Goal: Information Seeking & Learning: Learn about a topic

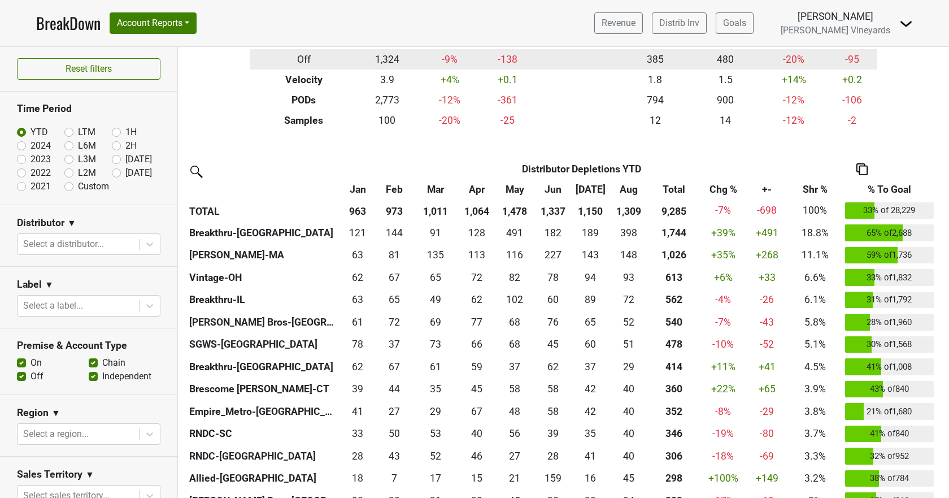
scroll to position [56, 0]
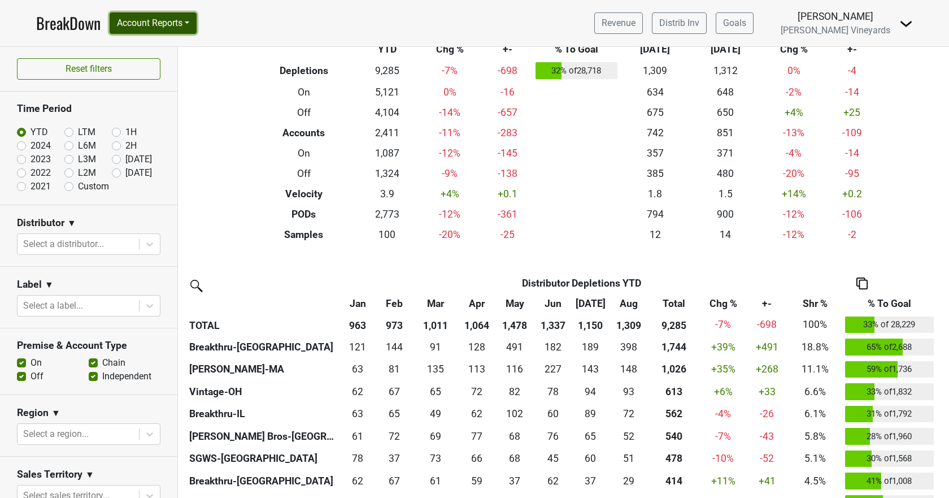
click at [163, 27] on button "Account Reports" at bounding box center [153, 22] width 87 height 21
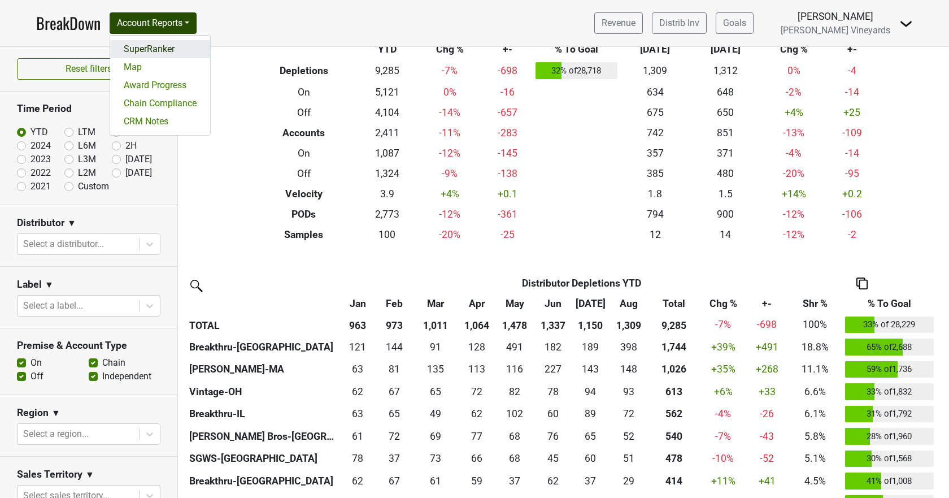
click at [155, 49] on link "SuperRanker" at bounding box center [160, 49] width 100 height 18
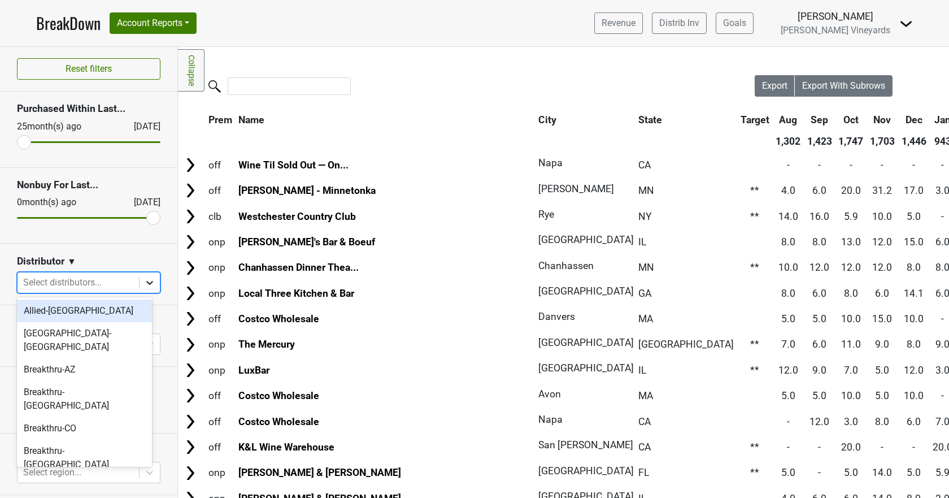
click at [144, 286] on icon at bounding box center [149, 282] width 11 height 11
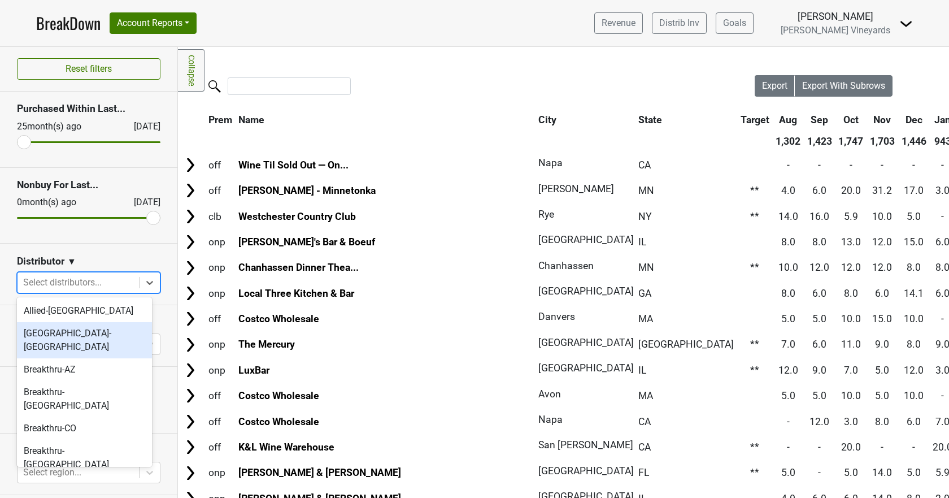
scroll to position [282, 0]
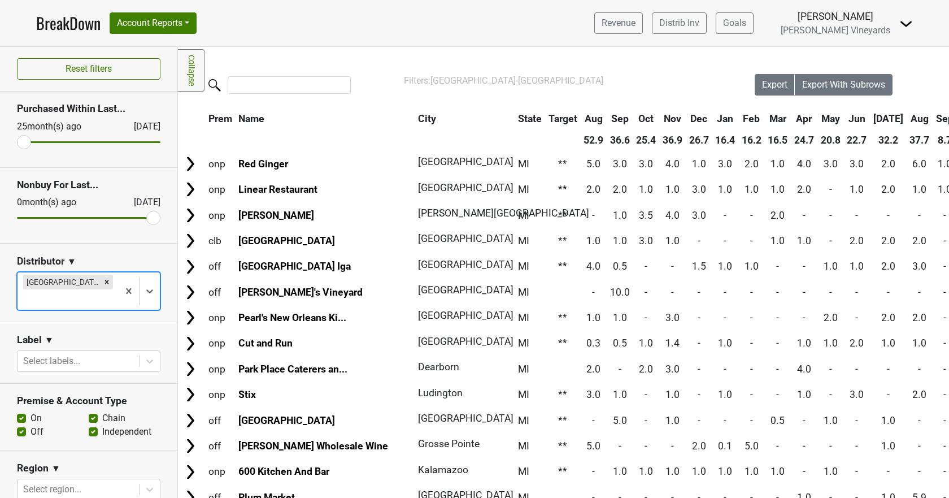
scroll to position [0, 0]
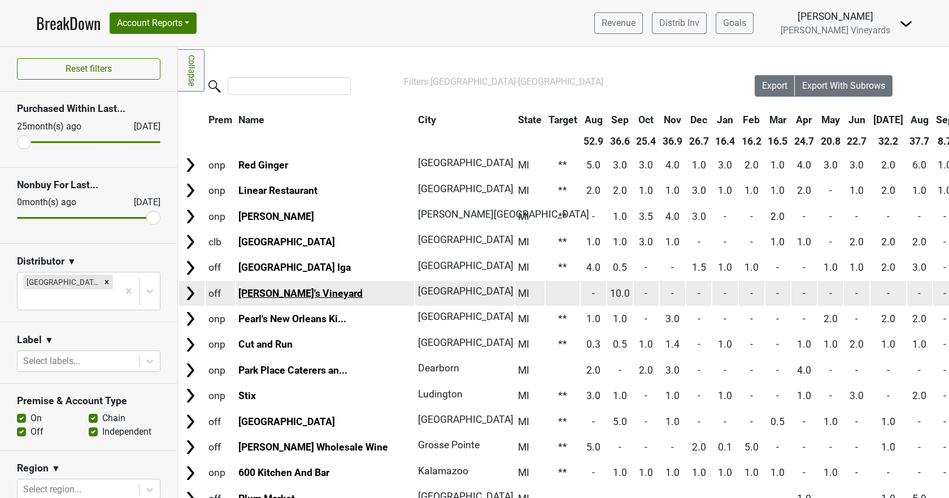
click at [273, 293] on link "[PERSON_NAME]'s Vineyard" at bounding box center [300, 292] width 124 height 11
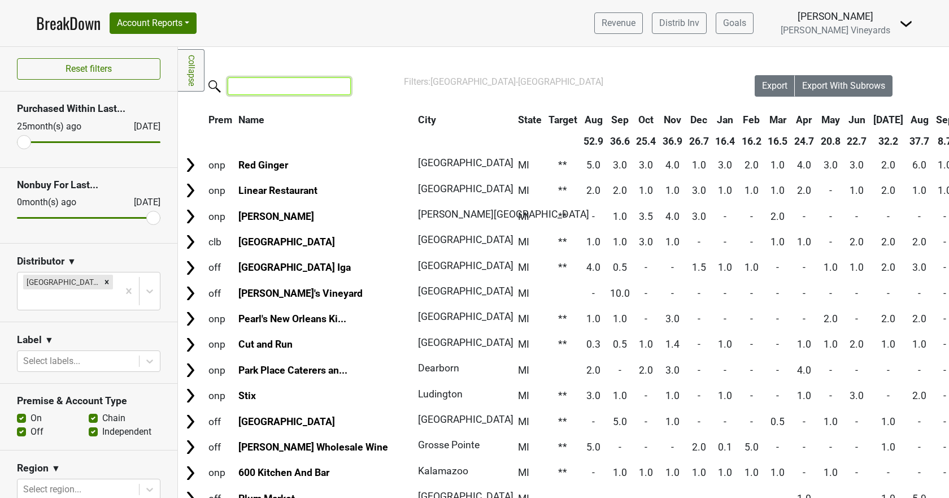
click at [246, 86] on input "search" at bounding box center [289, 86] width 123 height 18
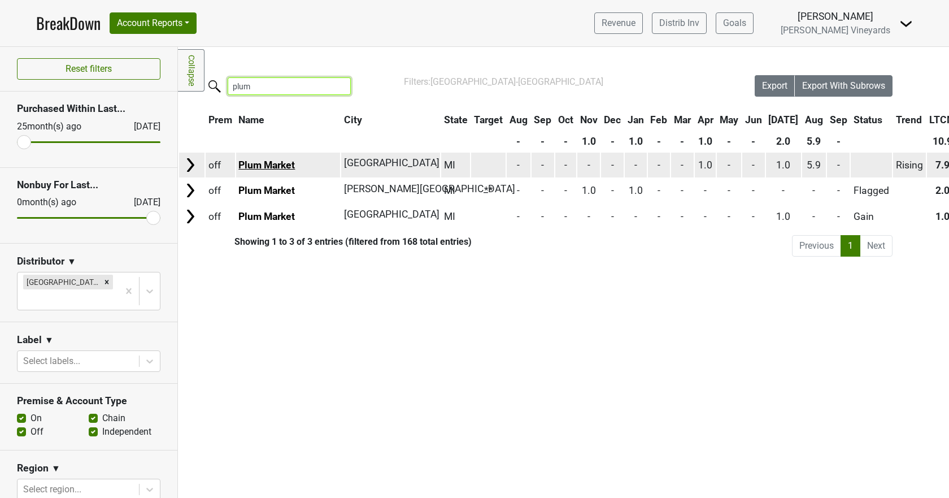
type input "plum"
click at [261, 168] on link "Plum Market" at bounding box center [266, 164] width 56 height 11
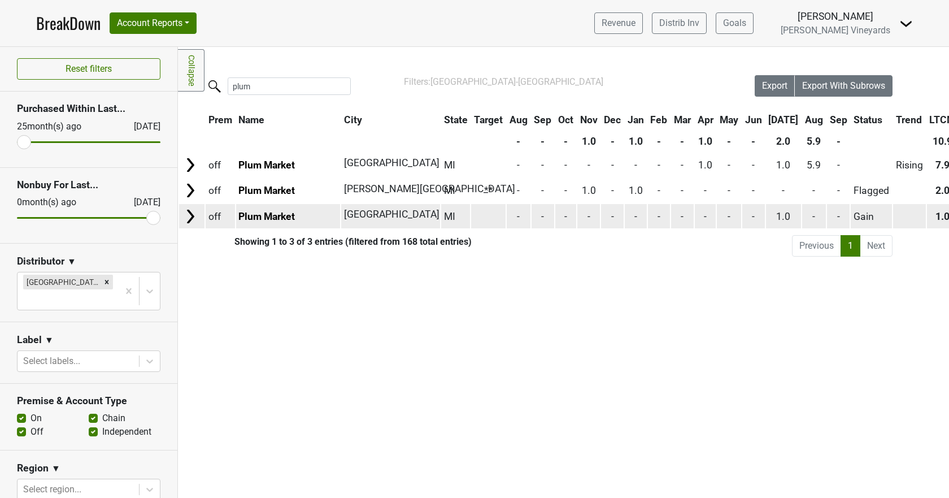
click at [801, 210] on td "1.0" at bounding box center [784, 216] width 36 height 24
click at [790, 215] on span "1.0" at bounding box center [783, 216] width 14 height 11
click at [277, 219] on link "Plum Market" at bounding box center [266, 216] width 56 height 11
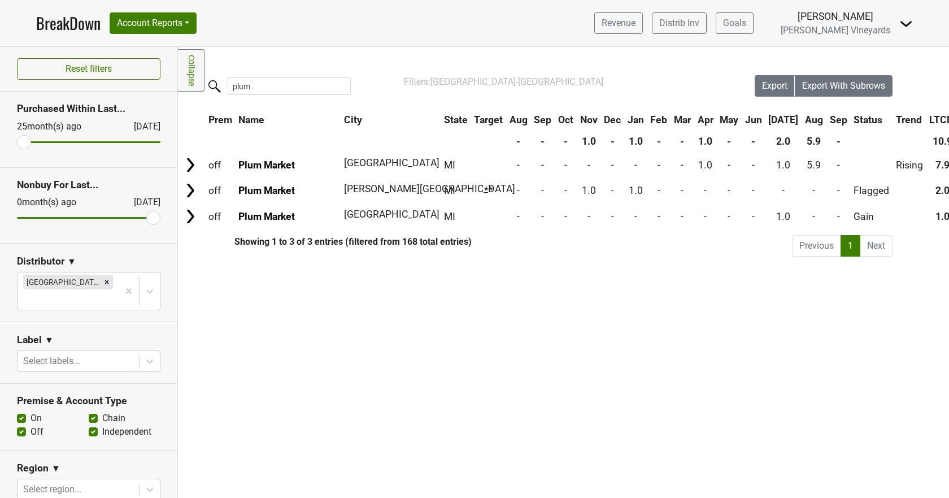
click at [58, 16] on link "BreakDown" at bounding box center [68, 23] width 64 height 24
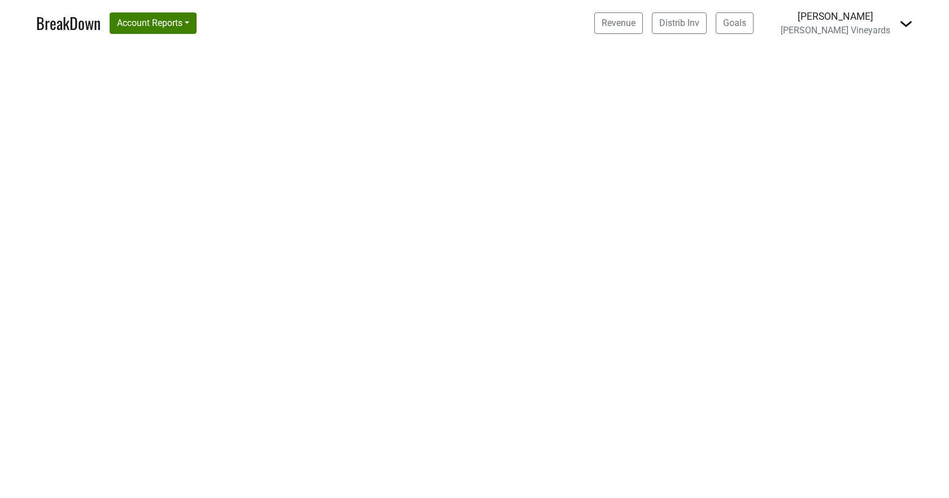
select select "CA"
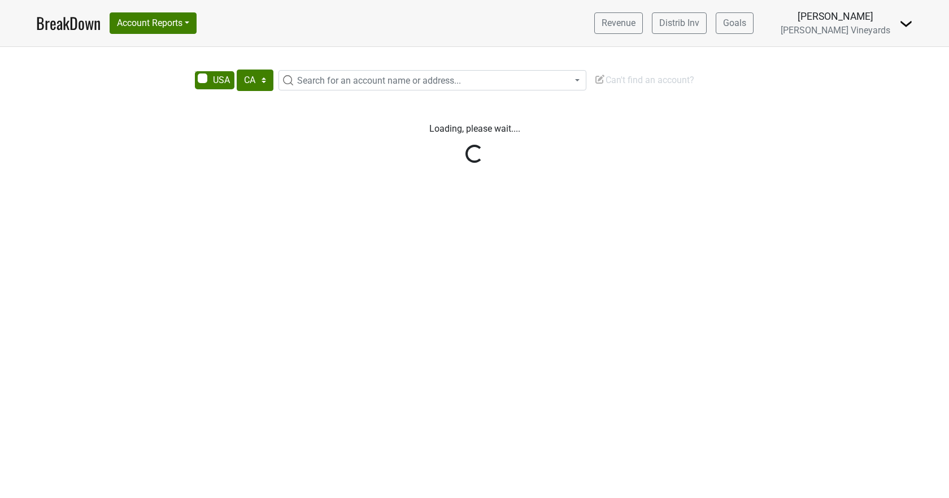
select select "CA"
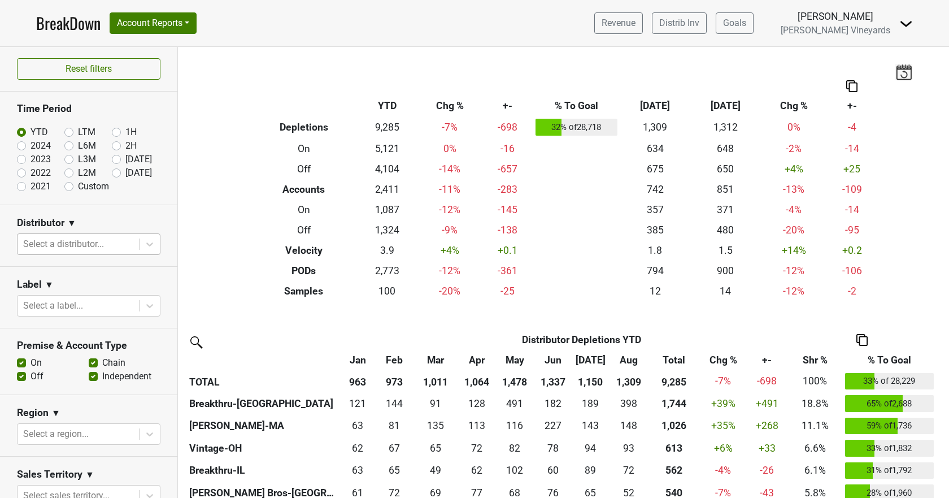
click at [85, 243] on div at bounding box center [78, 244] width 110 height 16
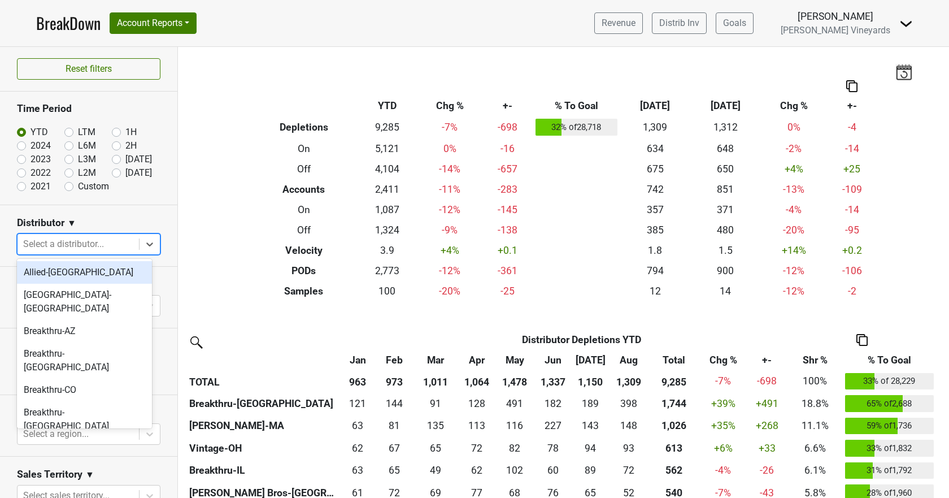
click at [73, 15] on link "BreakDown" at bounding box center [68, 23] width 64 height 24
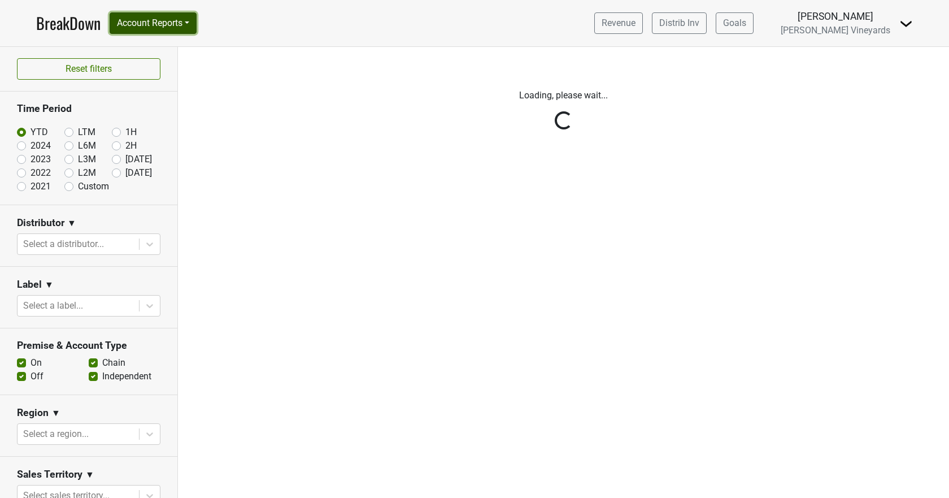
click at [133, 22] on button "Account Reports" at bounding box center [153, 22] width 87 height 21
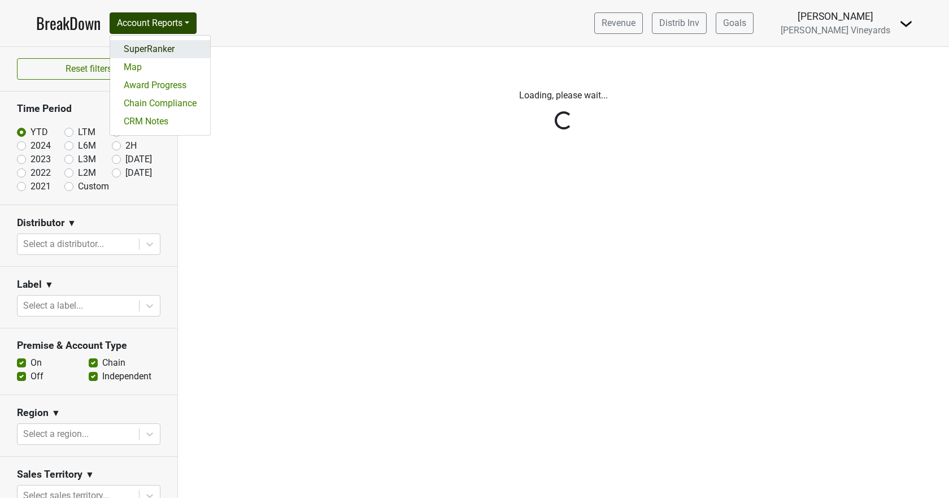
click at [140, 50] on link "SuperRanker" at bounding box center [160, 49] width 100 height 18
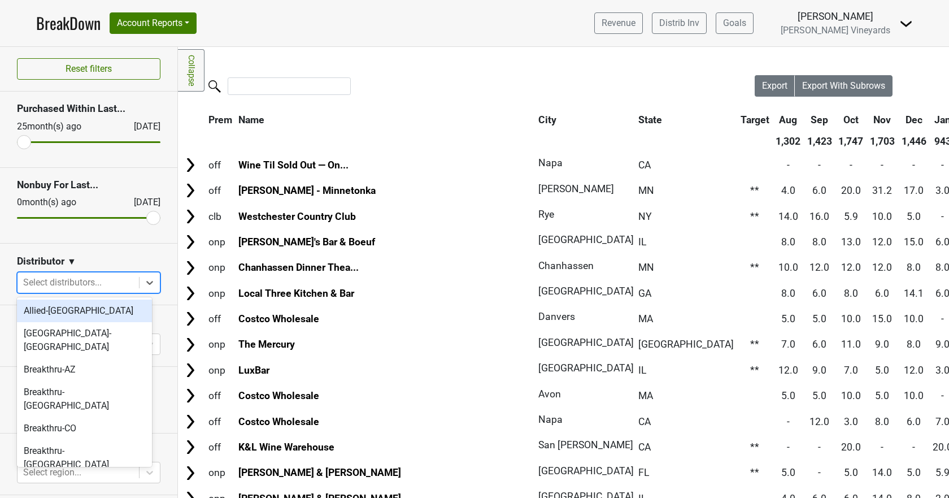
click at [118, 283] on div at bounding box center [78, 282] width 110 height 16
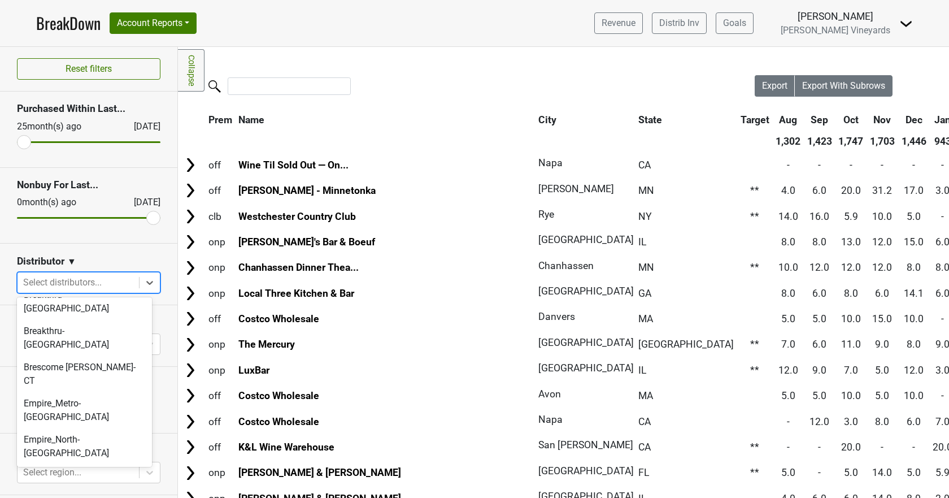
scroll to position [282, 0]
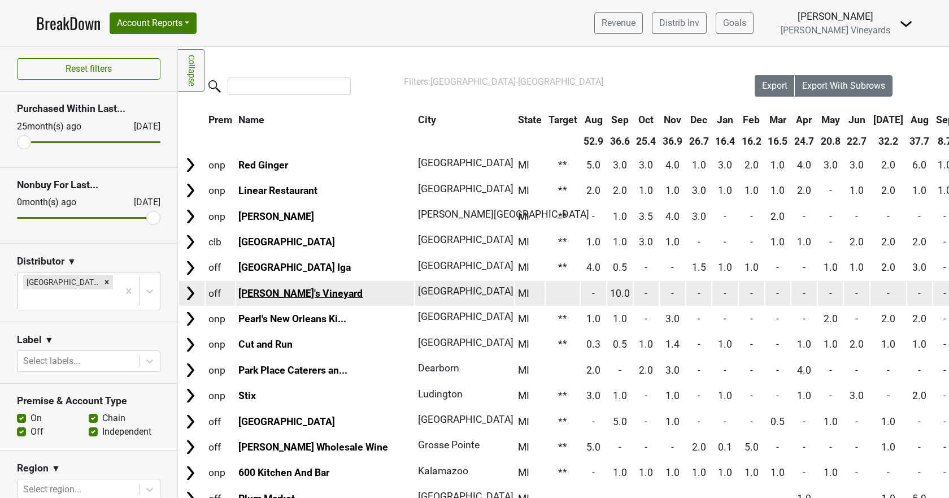
click at [277, 291] on link "[PERSON_NAME]'s Vineyard" at bounding box center [300, 292] width 124 height 11
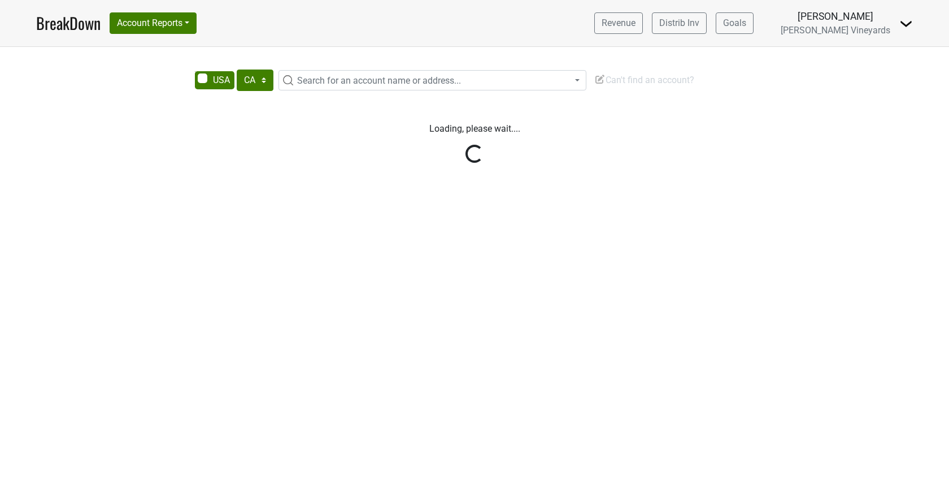
select select "CA"
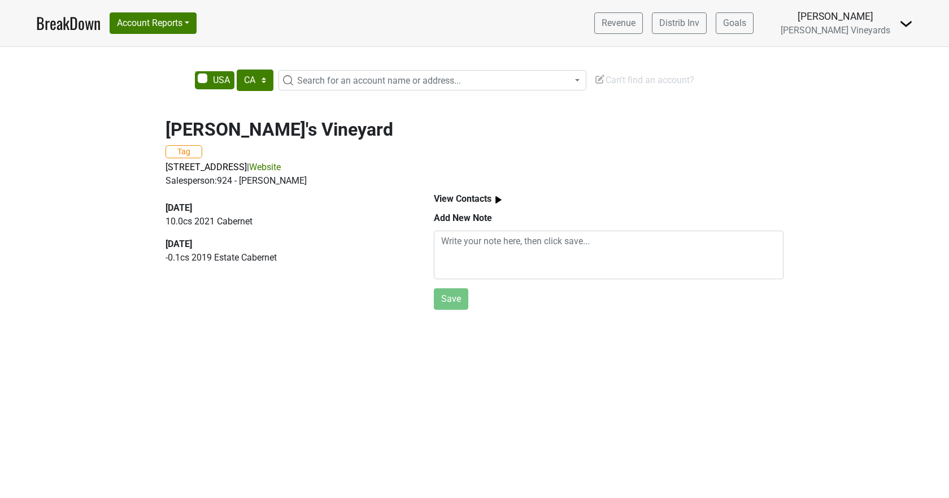
click at [281, 163] on link "Website" at bounding box center [265, 167] width 32 height 11
